Goal: Information Seeking & Learning: Learn about a topic

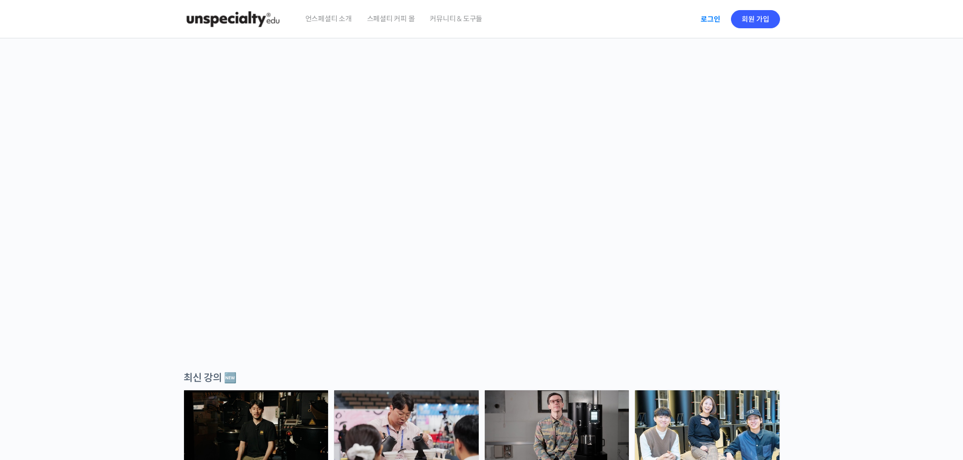
click at [714, 28] on link "로그인" at bounding box center [710, 19] width 32 height 23
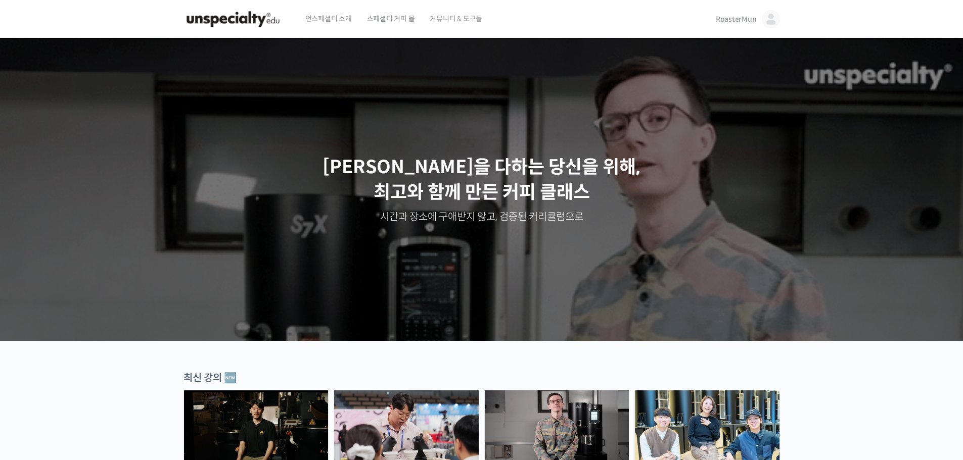
click at [728, 19] on span "RoasterMun" at bounding box center [736, 19] width 41 height 9
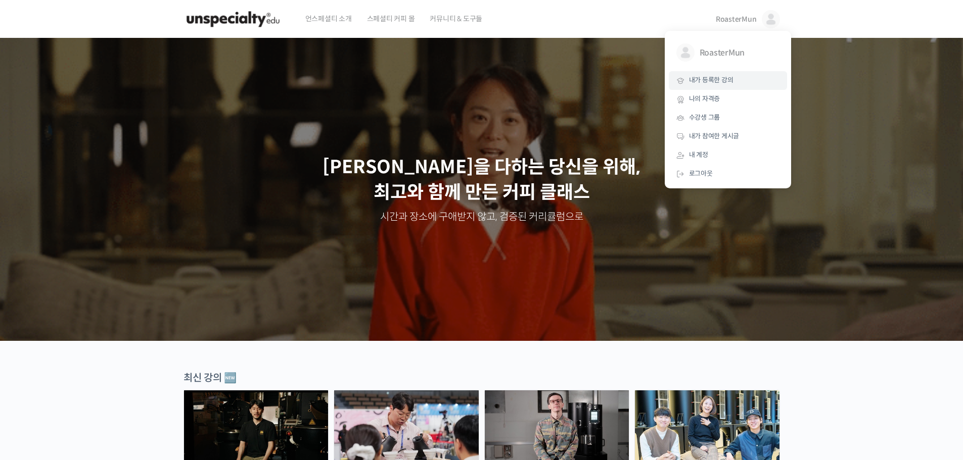
click at [696, 89] on link "내가 등록한 강의" at bounding box center [728, 80] width 118 height 19
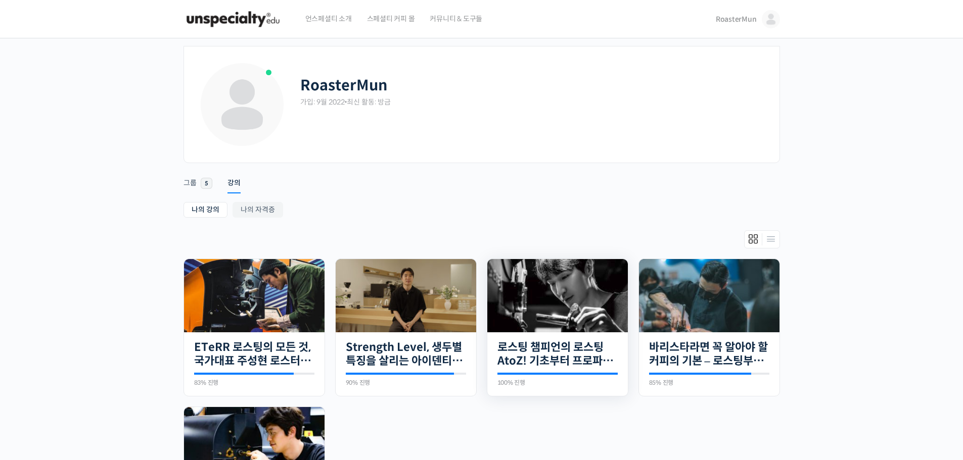
scroll to position [101, 0]
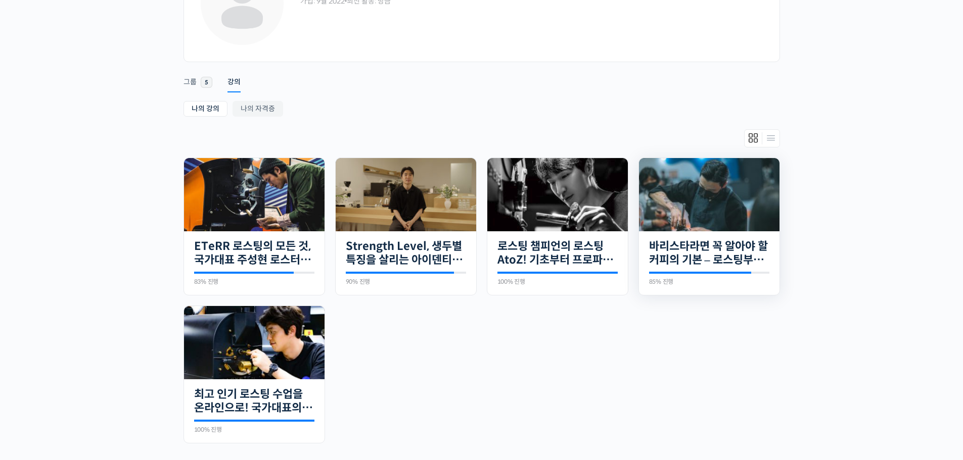
click at [712, 220] on img at bounding box center [709, 194] width 140 height 73
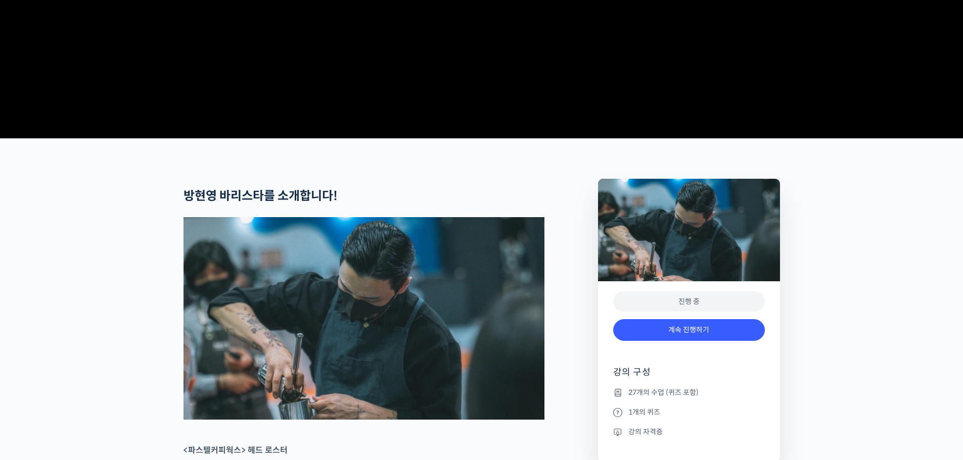
scroll to position [354, 0]
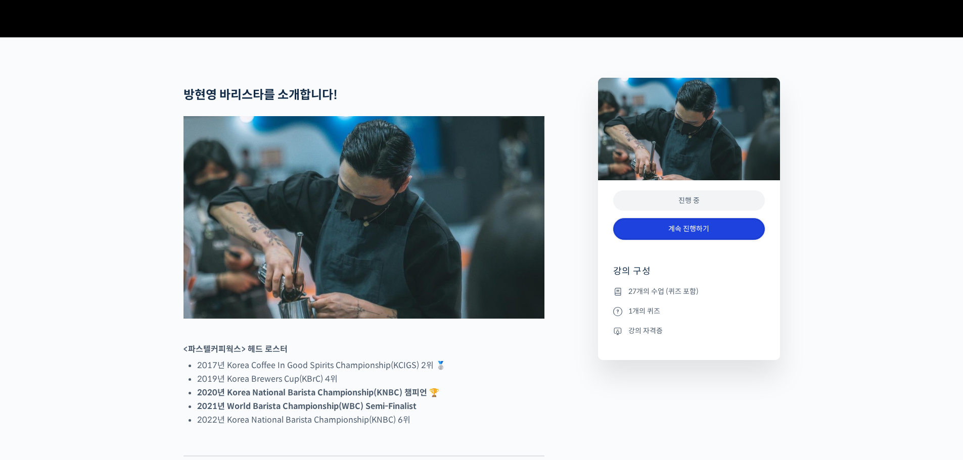
click at [739, 240] on link "계속 진행하기" at bounding box center [689, 229] width 152 height 22
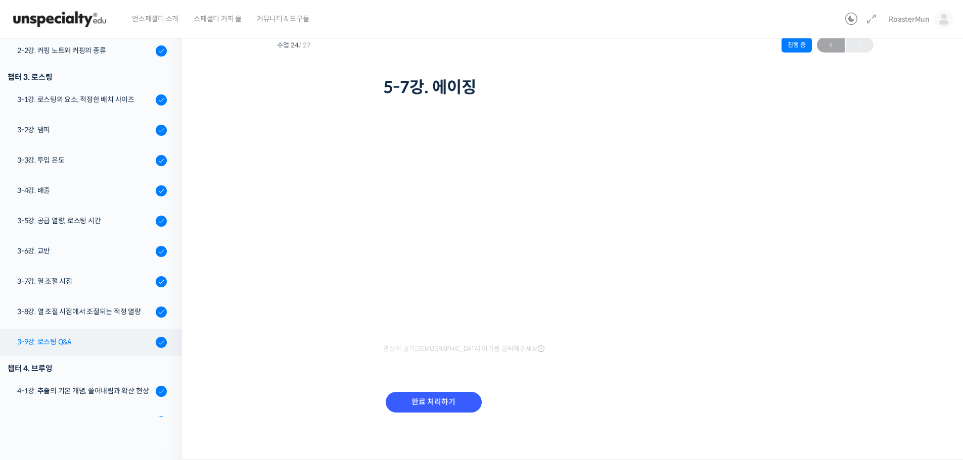
scroll to position [41, 0]
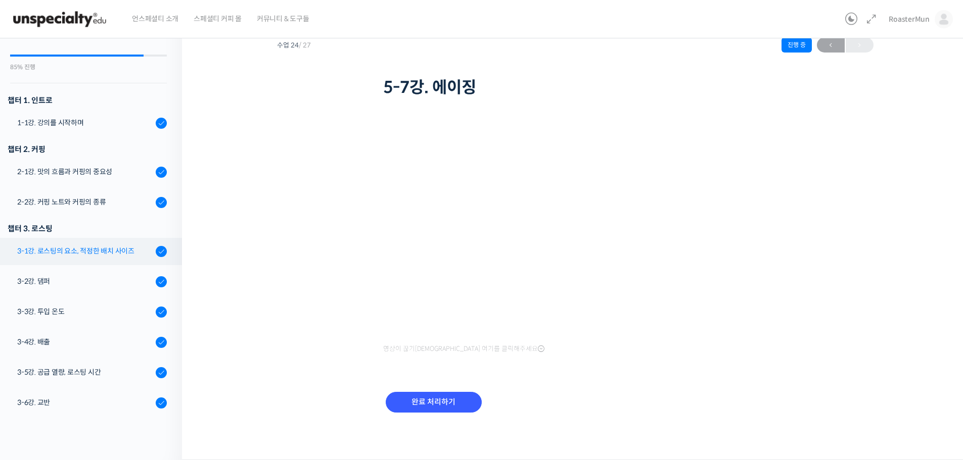
click at [110, 255] on div "3-1강. 로스팅의 요소, 적정한 배치 사이즈" at bounding box center [84, 251] width 135 height 11
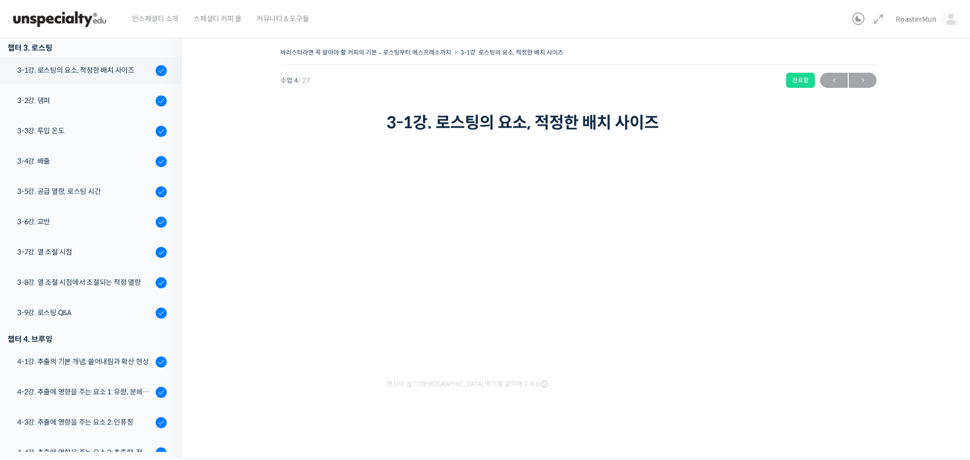
scroll to position [308, 0]
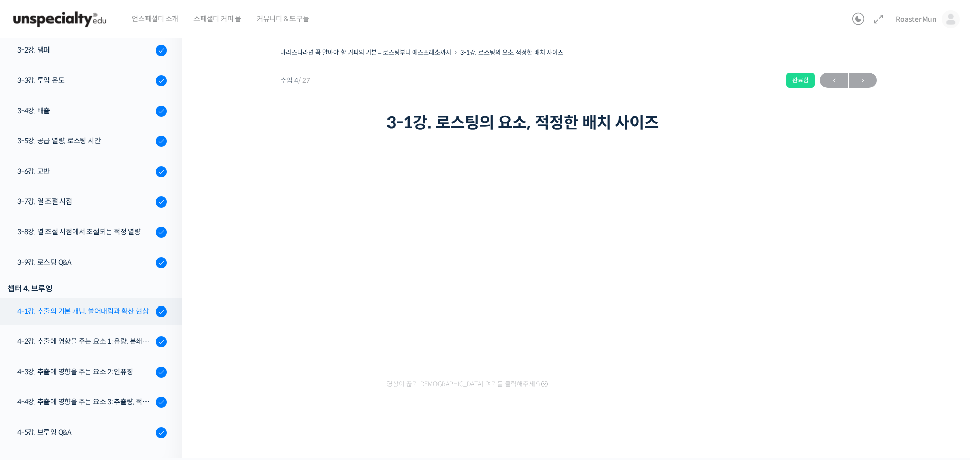
click at [122, 311] on div "4-1강. 추출의 기본 개념, 쓸어내림과 확산 현상" at bounding box center [84, 311] width 135 height 11
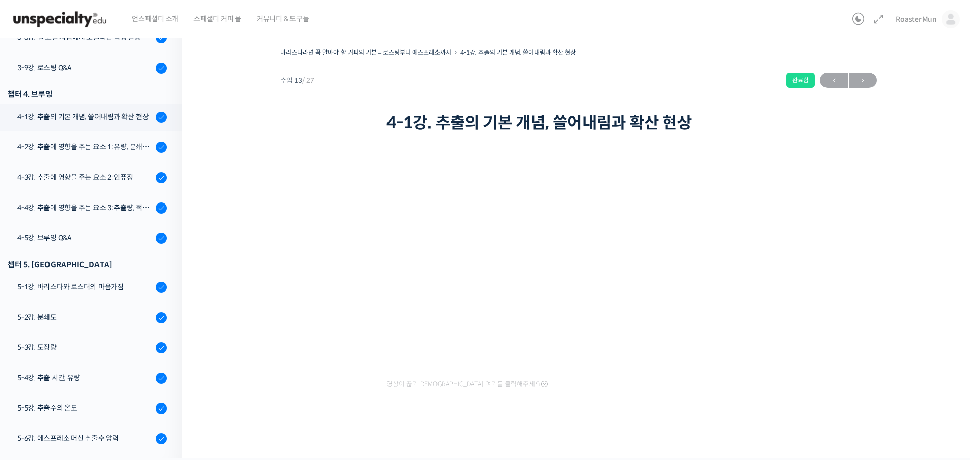
scroll to position [549, 0]
